Goal: Information Seeking & Learning: Learn about a topic

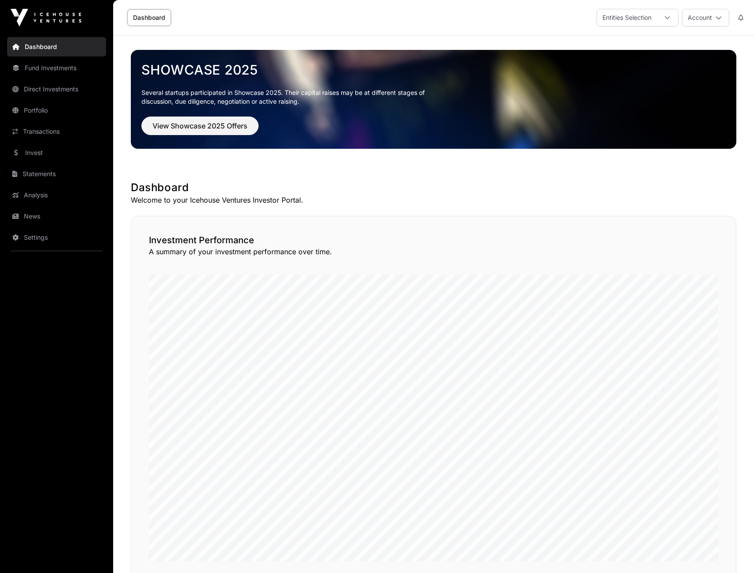
scroll to position [151, 0]
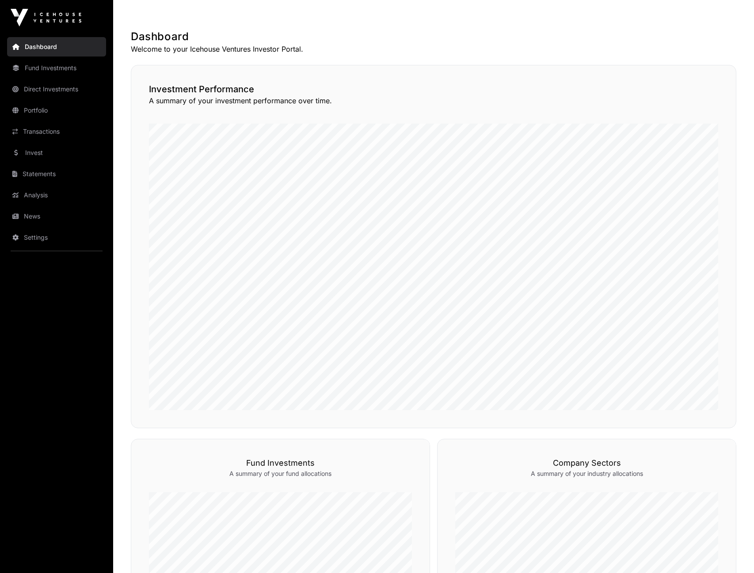
click at [41, 86] on link "Direct Investments" at bounding box center [56, 89] width 99 height 19
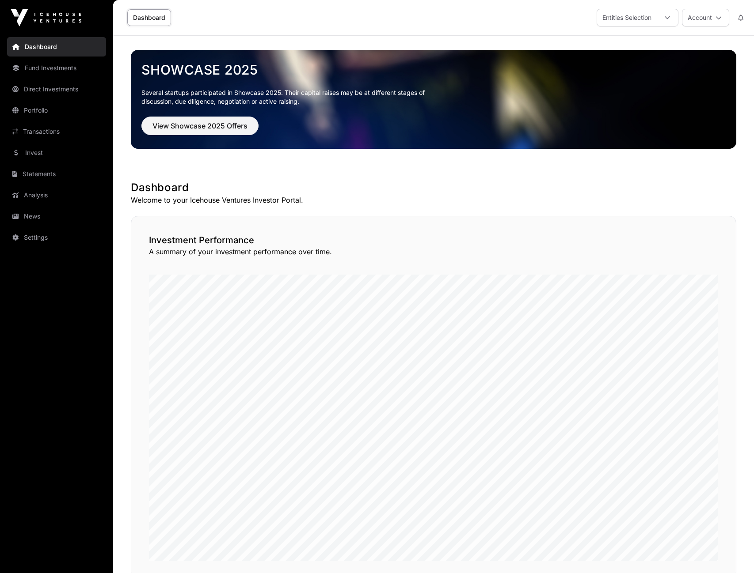
click at [59, 90] on link "Direct Investments" at bounding box center [56, 89] width 99 height 19
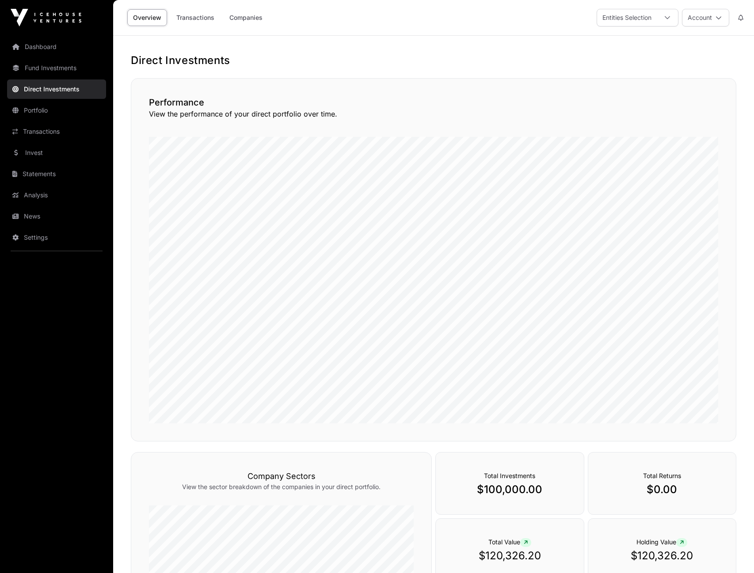
click at [248, 21] on link "Companies" at bounding box center [246, 17] width 45 height 17
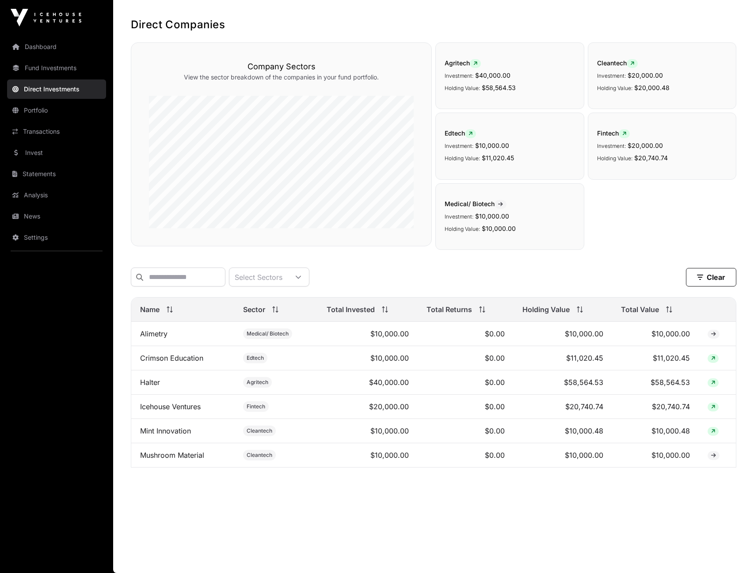
scroll to position [36, 0]
click at [158, 433] on link "Mint Innovation" at bounding box center [165, 431] width 51 height 9
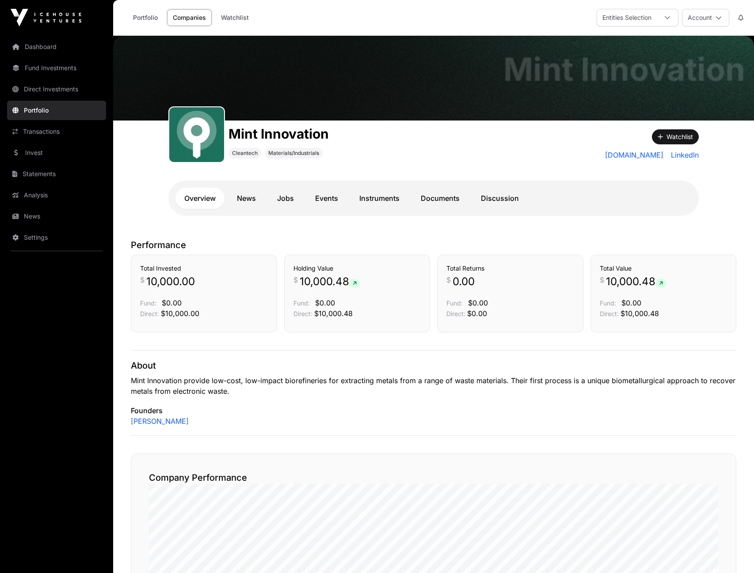
click at [150, 16] on link "Portfolio" at bounding box center [145, 17] width 36 height 17
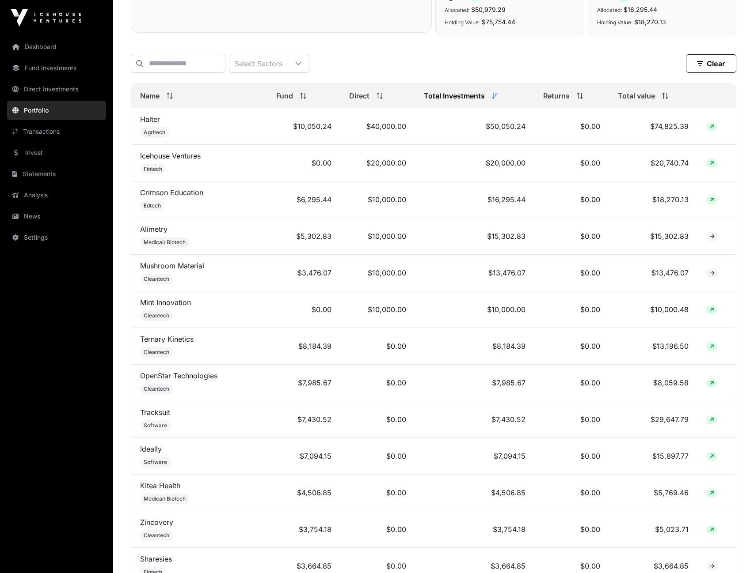
scroll to position [326, 0]
click at [59, 86] on link "Direct Investments" at bounding box center [56, 89] width 99 height 19
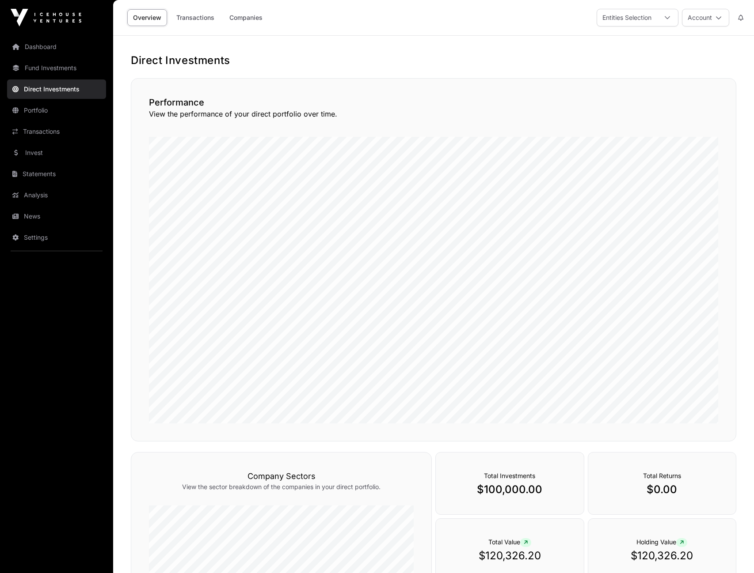
click at [242, 15] on link "Companies" at bounding box center [246, 17] width 45 height 17
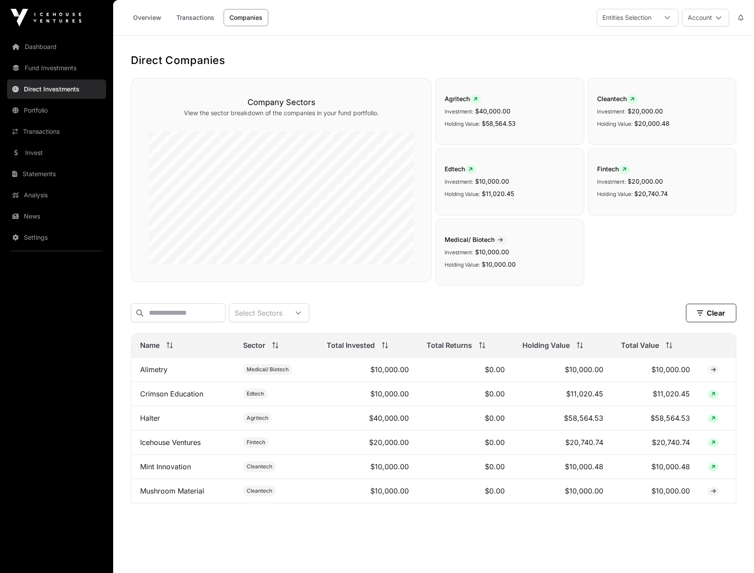
click at [154, 19] on link "Overview" at bounding box center [147, 17] width 40 height 17
